Goal: Task Accomplishment & Management: Manage account settings

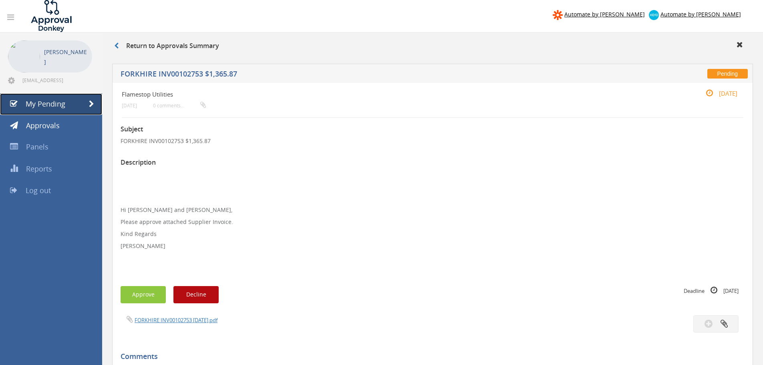
click at [62, 102] on span "My Pending" at bounding box center [46, 104] width 40 height 10
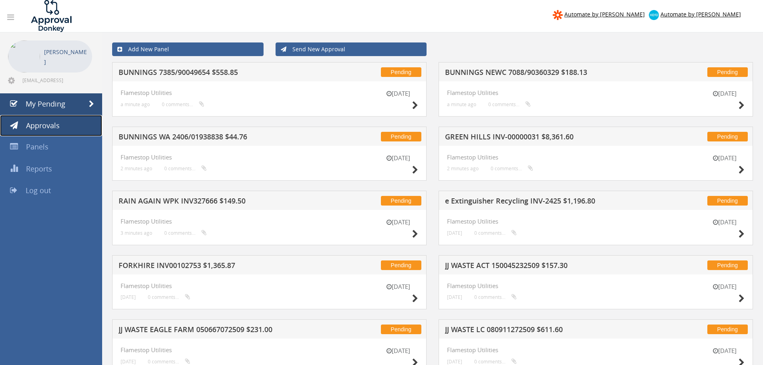
click at [43, 128] on span "Approvals" at bounding box center [43, 126] width 34 height 10
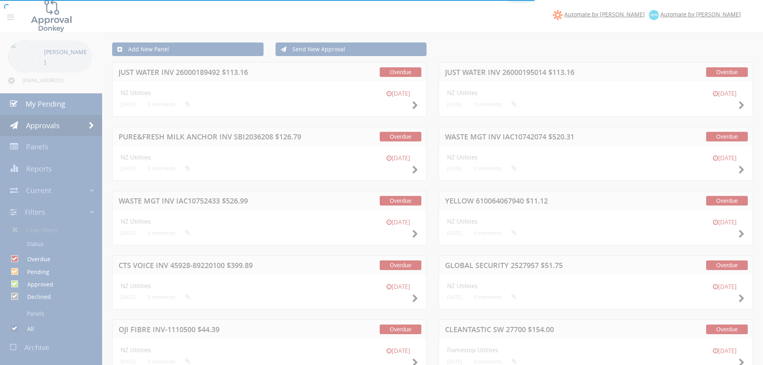
checkbox input "false"
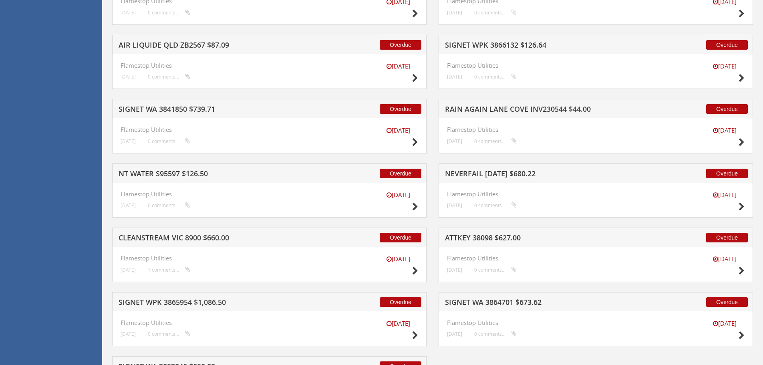
scroll to position [521, 0]
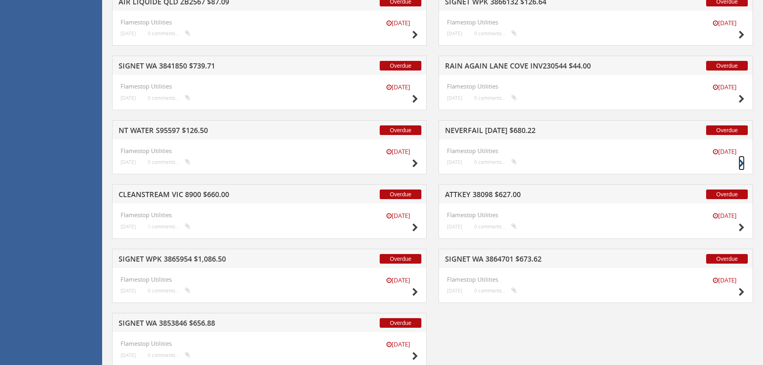
click at [742, 162] on icon at bounding box center [742, 163] width 6 height 8
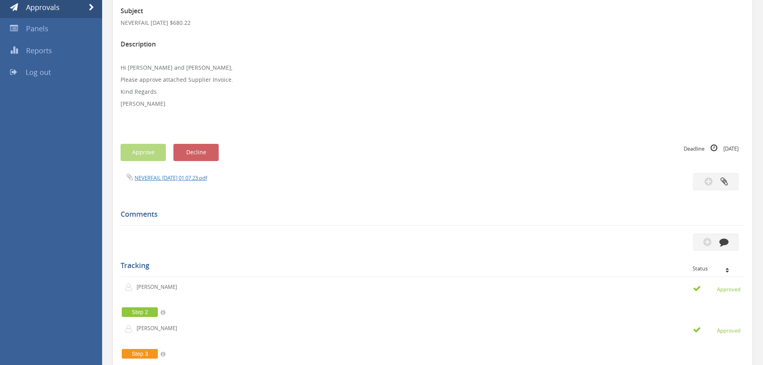
scroll to position [97, 0]
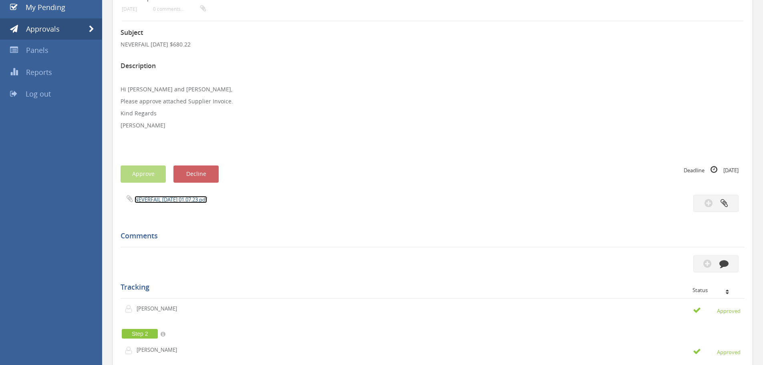
click at [154, 200] on link "NEVERFAIL [DATE] 01.07.23.pdf" at bounding box center [171, 199] width 73 height 7
